Goal: Task Accomplishment & Management: Manage account settings

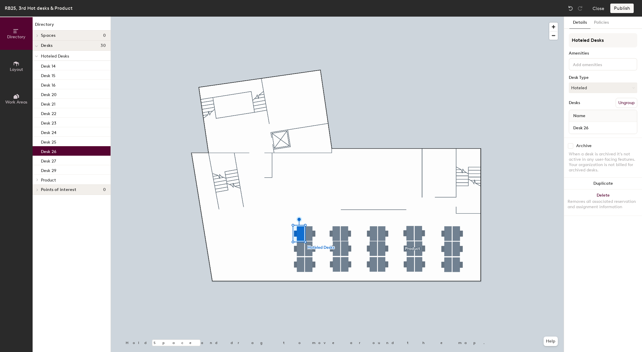
click at [310, 17] on div at bounding box center [337, 17] width 453 height 0
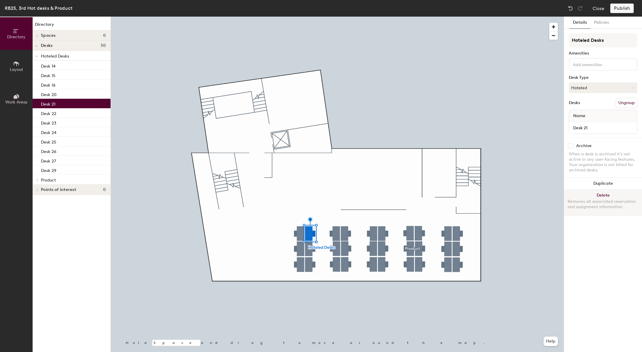
click at [603, 200] on div "Removes all associated reservation and assignment information" at bounding box center [603, 204] width 71 height 11
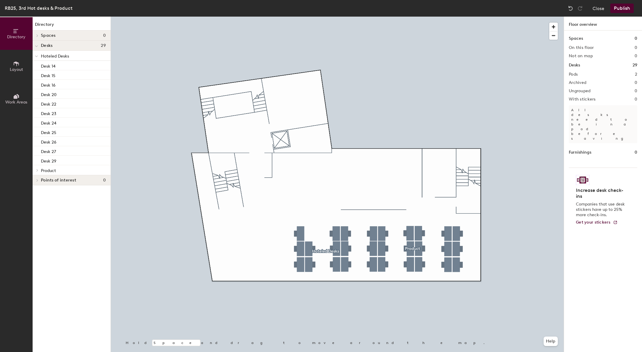
click at [300, 17] on div at bounding box center [337, 17] width 453 height 0
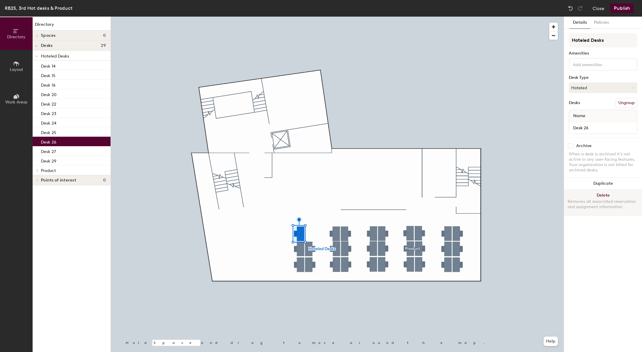
click at [609, 201] on div "Removes all associated reservation and assignment information" at bounding box center [603, 204] width 71 height 11
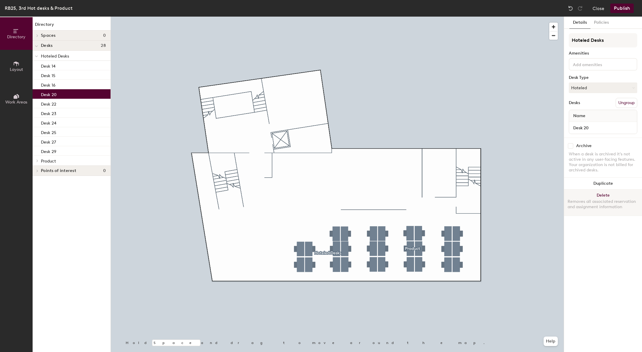
click at [617, 204] on div "Removes all associated reservation and assignment information" at bounding box center [603, 204] width 71 height 11
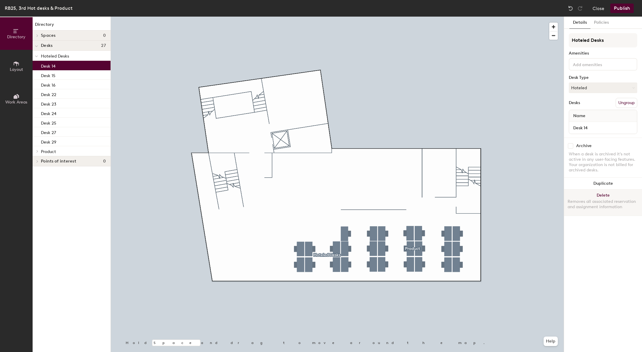
click at [585, 200] on div "Removes all associated reservation and assignment information" at bounding box center [603, 204] width 71 height 11
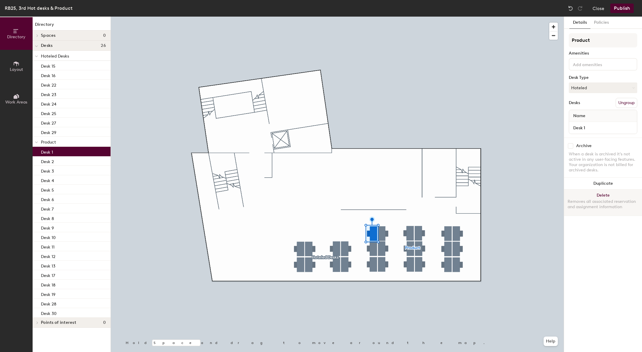
click at [606, 202] on div "Removes all associated reservation and assignment information" at bounding box center [603, 204] width 71 height 11
click at [577, 211] on button "Delete Removes all associated reservation and assignment information" at bounding box center [603, 203] width 78 height 26
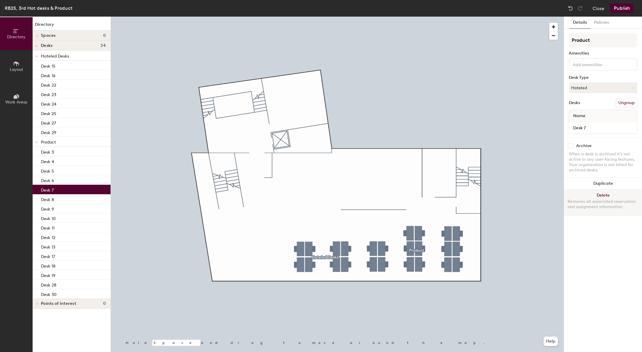
click at [585, 193] on button "Delete Removes all associated reservation and assignment information" at bounding box center [603, 203] width 78 height 26
click at [578, 208] on div "Removes all associated reservation and assignment information" at bounding box center [603, 204] width 71 height 11
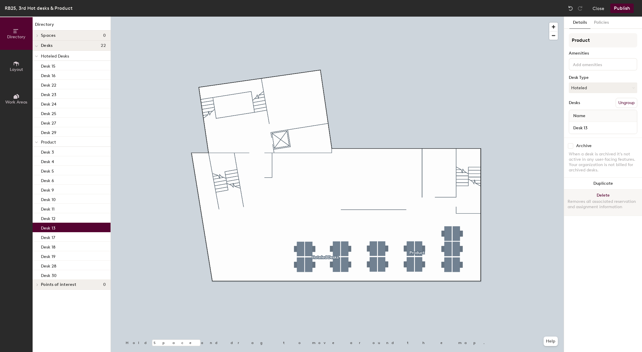
click at [579, 203] on div "Removes all associated reservation and assignment information" at bounding box center [603, 204] width 71 height 11
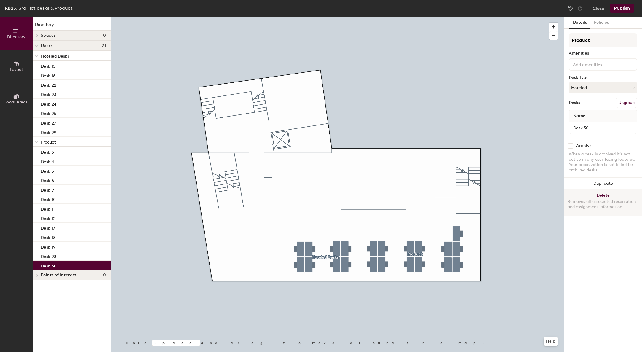
click at [602, 207] on div "Removes all associated reservation and assignment information" at bounding box center [603, 204] width 71 height 11
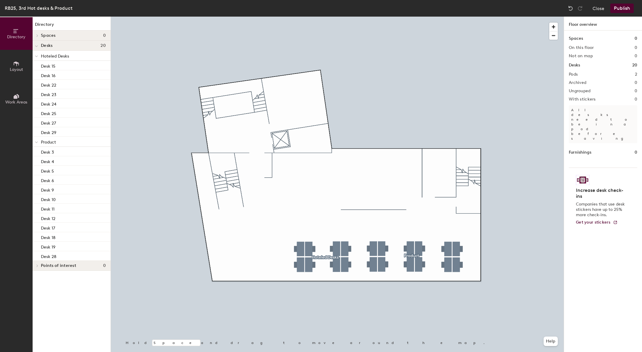
click at [628, 10] on button "Publish" at bounding box center [622, 8] width 23 height 9
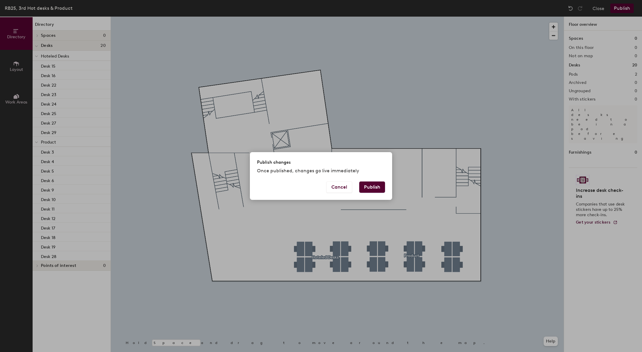
click at [378, 183] on button "Publish" at bounding box center [372, 186] width 26 height 11
